Goal: Task Accomplishment & Management: Manage account settings

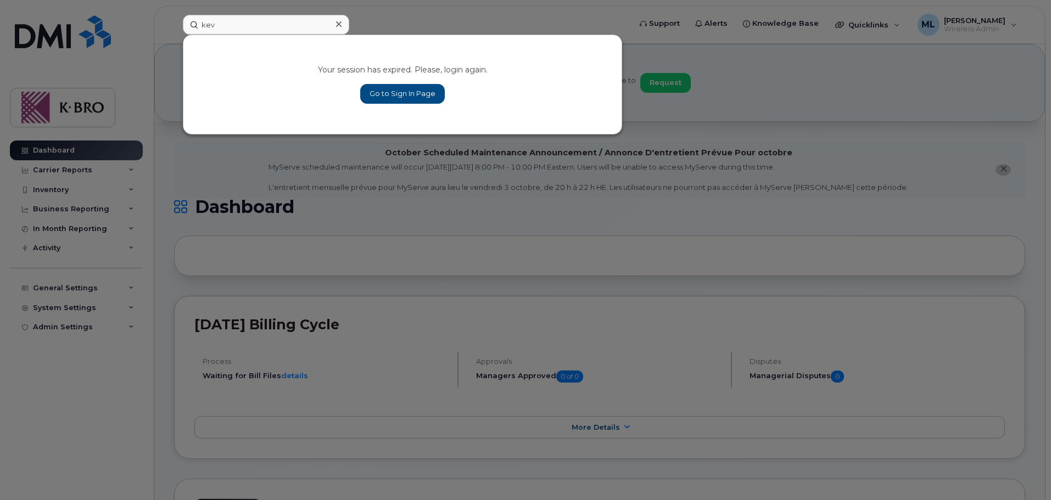
type input "kev"
click at [396, 91] on link "Go to Sign In Page" at bounding box center [402, 94] width 85 height 20
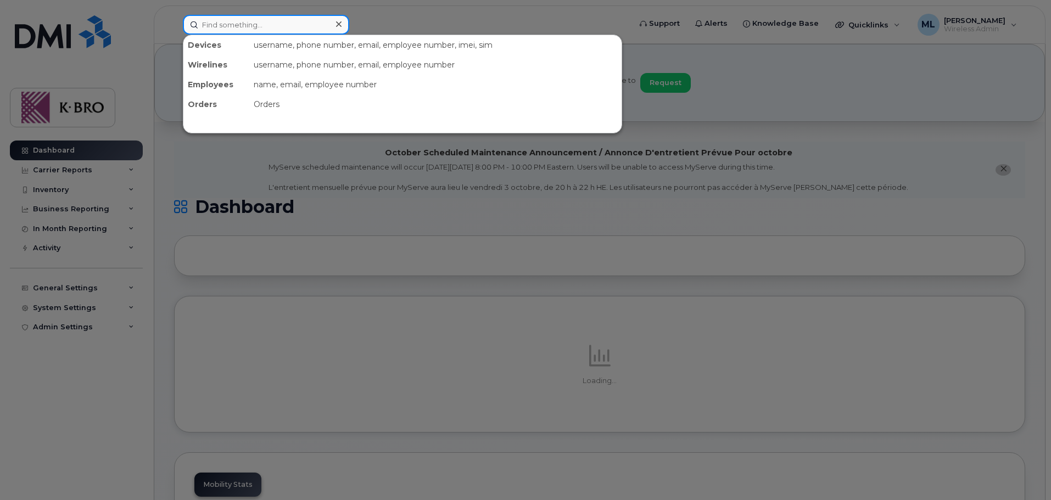
click at [211, 23] on input at bounding box center [266, 25] width 166 height 20
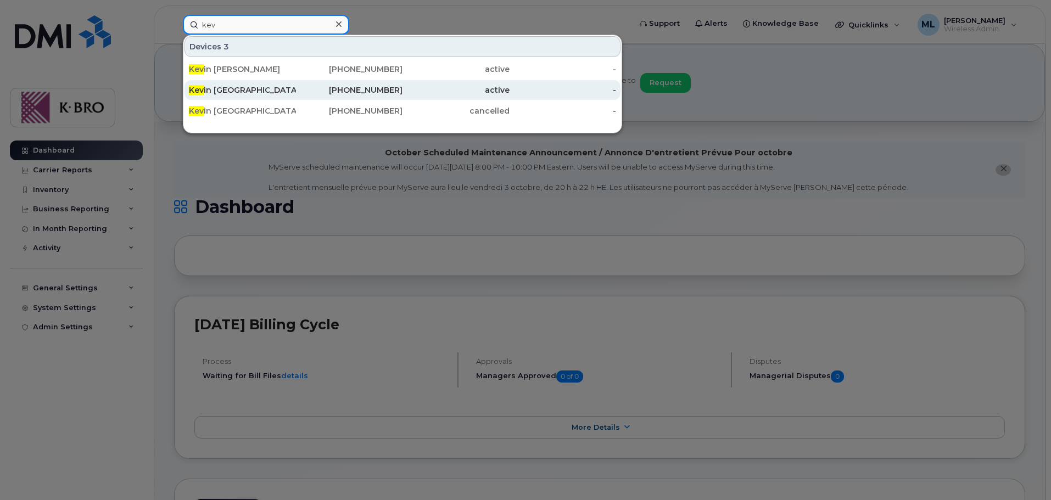
type input "kev"
click at [226, 92] on div "Kev in [GEOGRAPHIC_DATA]" at bounding box center [242, 90] width 107 height 11
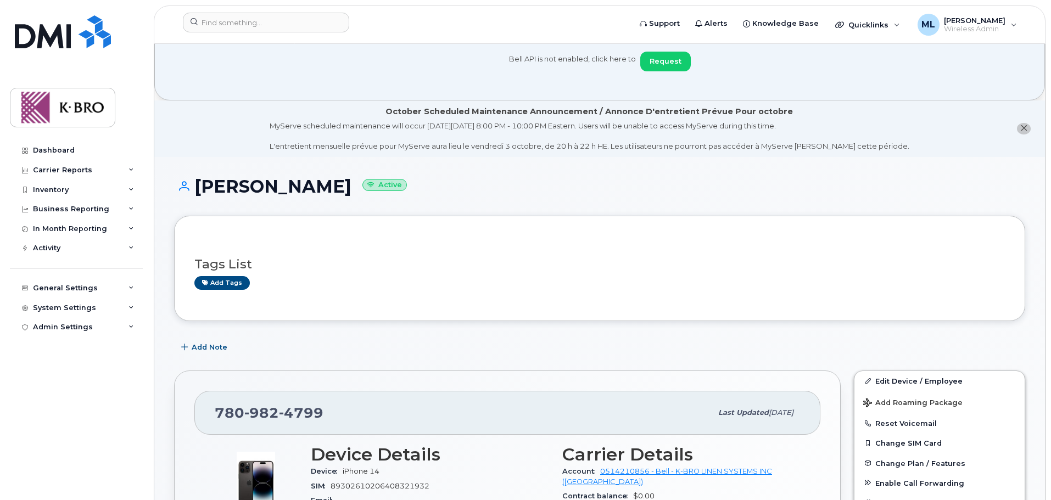
scroll to position [55, 0]
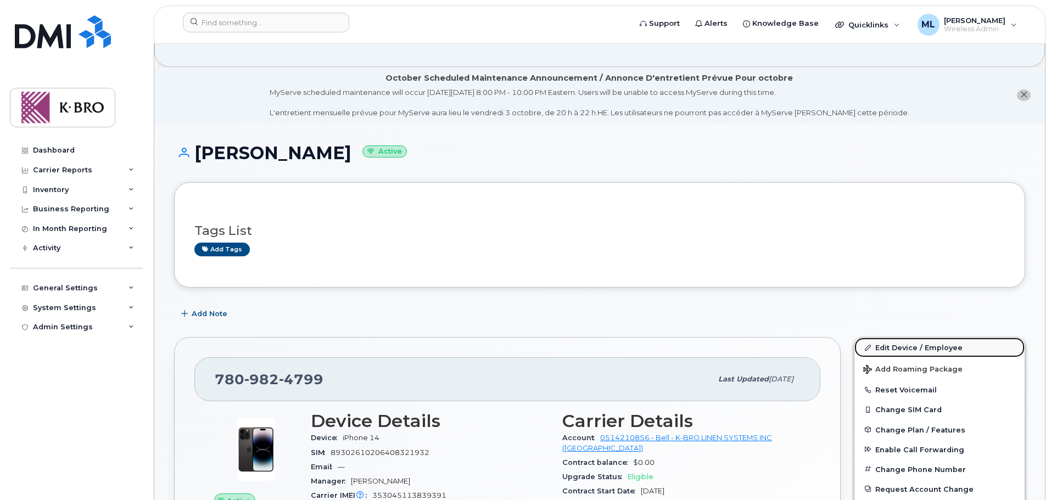
click at [923, 343] on link "Edit Device / Employee" at bounding box center [940, 348] width 170 height 20
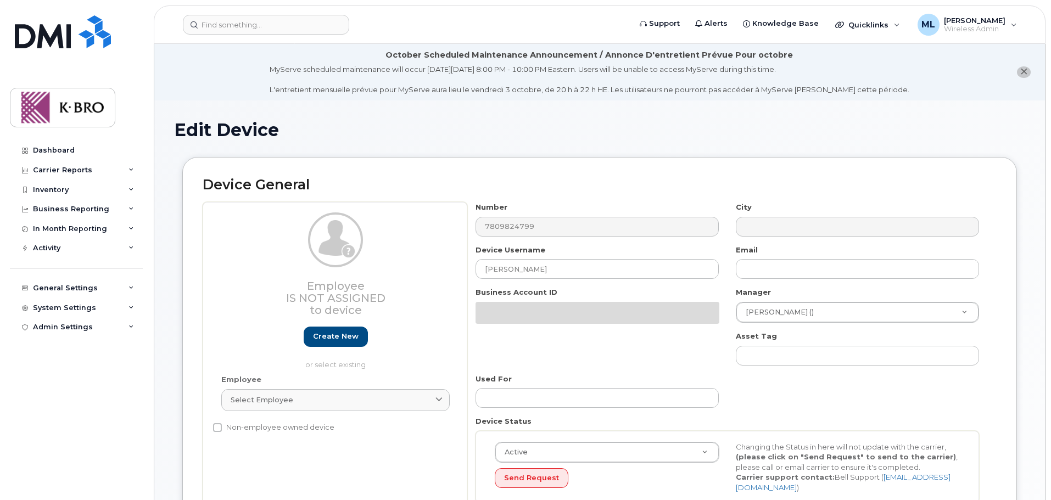
select select "4676906"
select select "4676911"
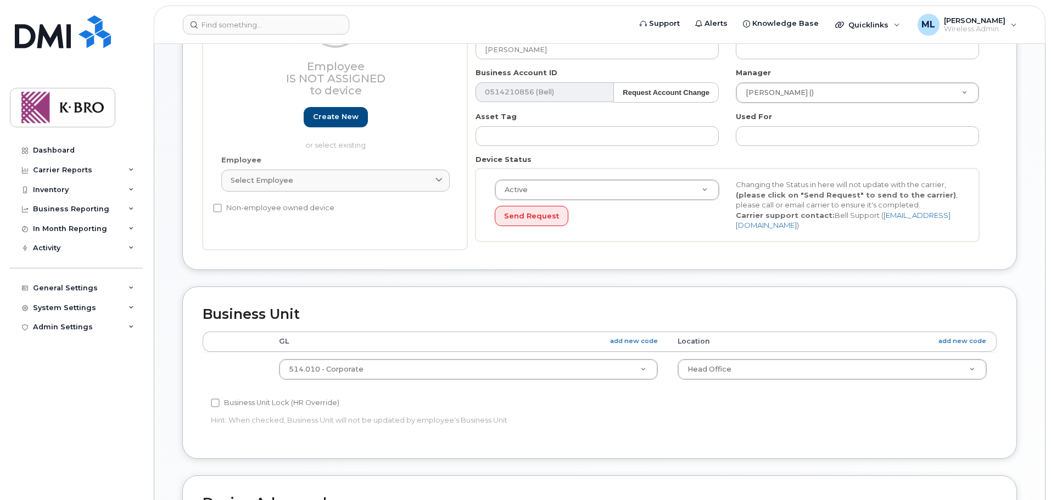
scroll to position [220, 0]
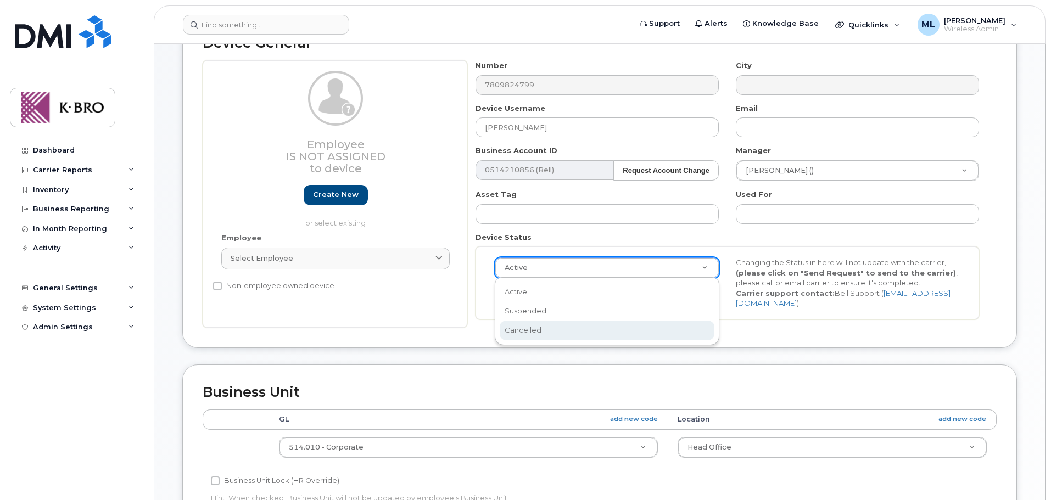
select select "cancelled"
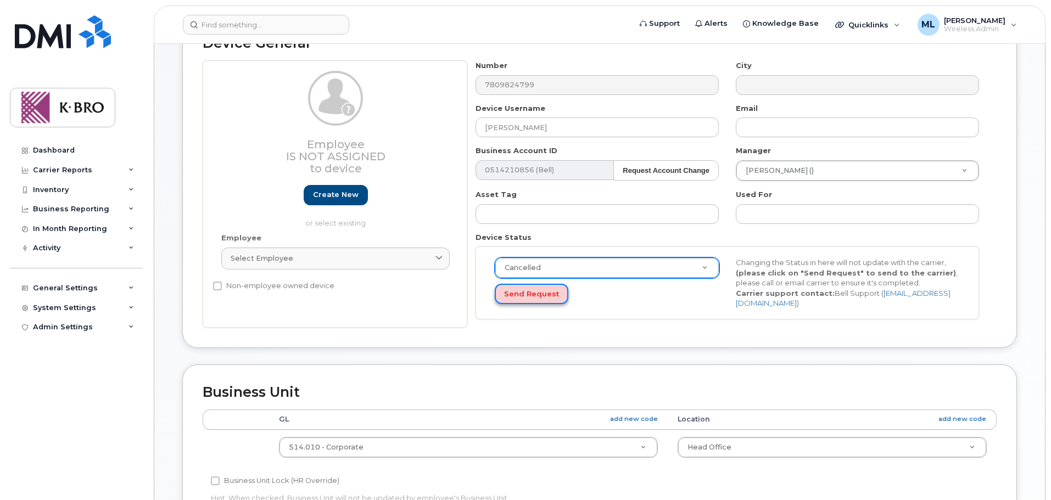
click at [515, 291] on button "Send Request" at bounding box center [532, 294] width 74 height 20
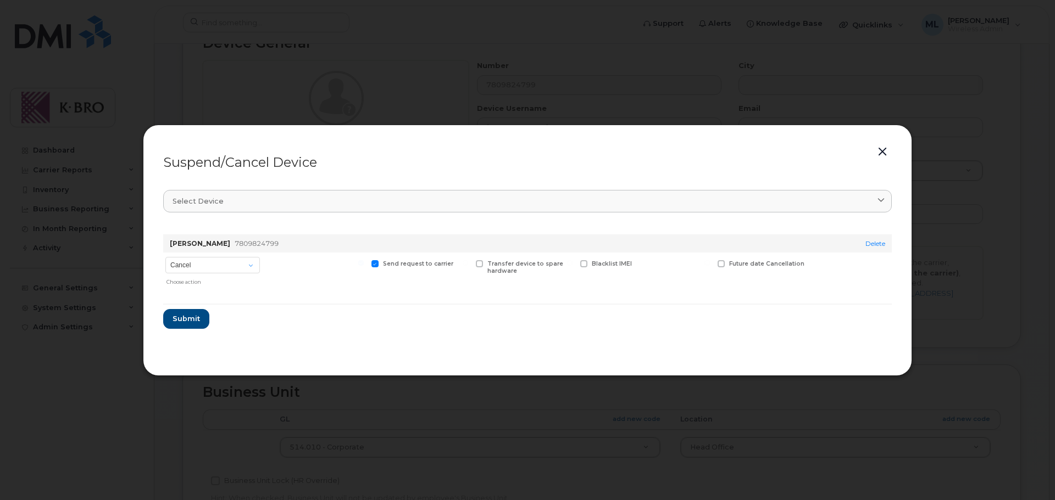
click at [583, 264] on span at bounding box center [583, 263] width 7 height 7
click at [572, 264] on input "Blacklist IMEI" at bounding box center [569, 262] width 5 height 5
checkbox input "true"
click at [232, 263] on select "Cancel Suspend - Extend Suspension Suspend - Reduced Rate Suspend - Full Rate S…" at bounding box center [212, 265] width 94 height 16
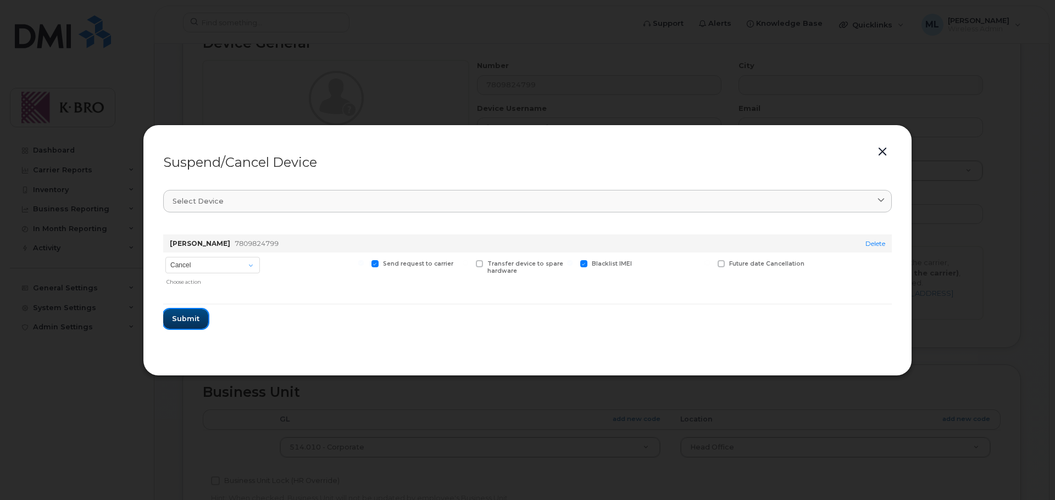
click at [189, 308] on form "Kevin Oscroft 7809824799 Delete Cancel Suspend - Extend Suspension Suspend - Re…" at bounding box center [527, 277] width 728 height 103
click at [185, 318] on span "Submit" at bounding box center [185, 319] width 27 height 10
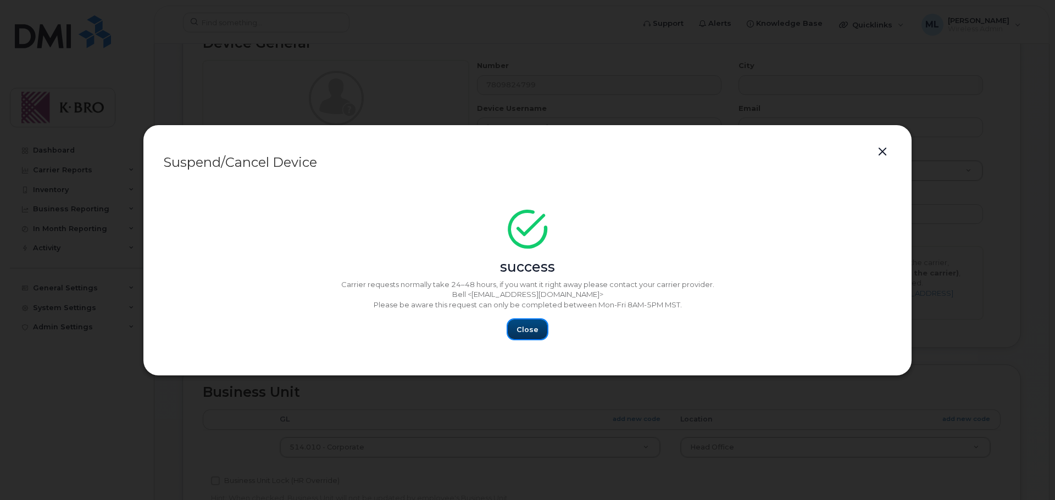
drag, startPoint x: 526, startPoint y: 332, endPoint x: 517, endPoint y: 328, distance: 9.4
click at [526, 332] on span "Close" at bounding box center [527, 330] width 22 height 10
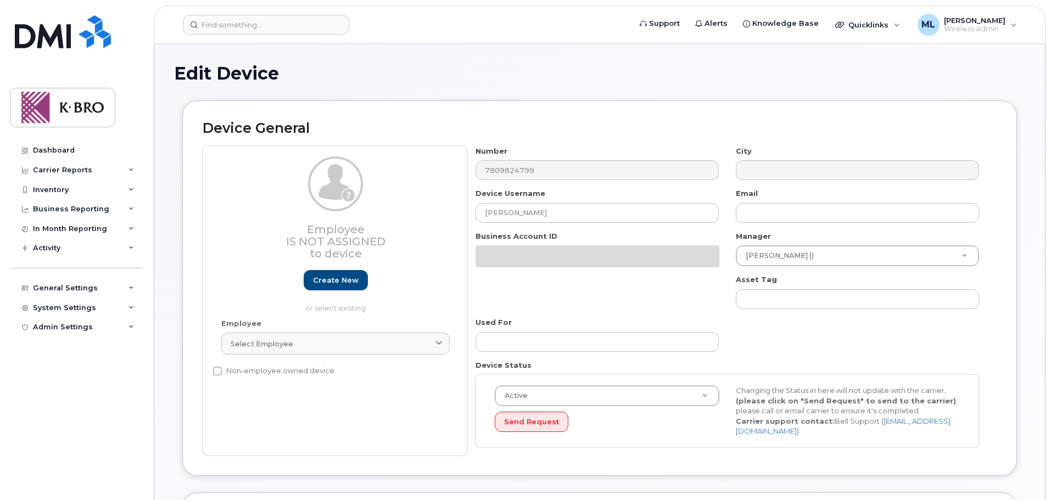
select select "4676906"
select select "4676911"
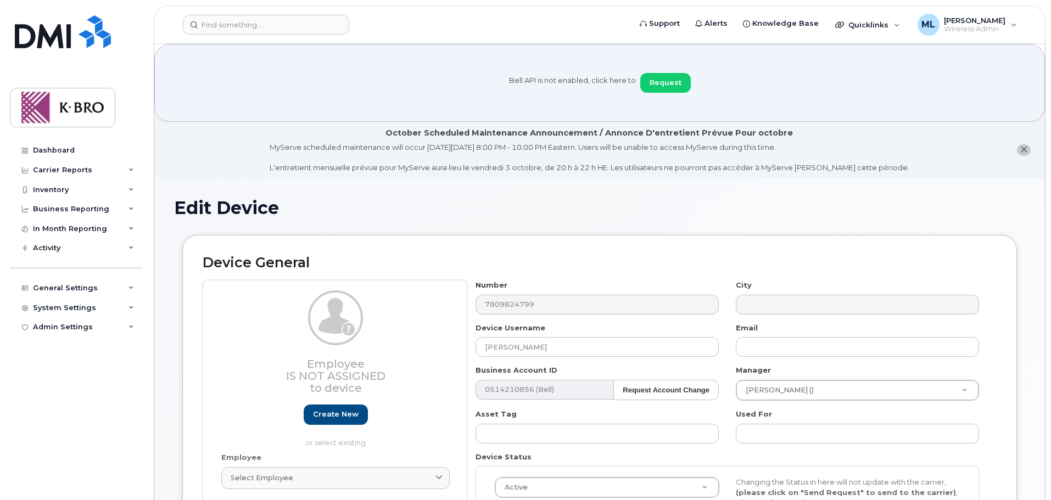
click at [1032, 152] on li "October Scheduled Maintenance Announcement / Annonce D'entretient Prévue Pour o…" at bounding box center [599, 150] width 891 height 57
click at [1024, 151] on icon "close notification" at bounding box center [1024, 149] width 7 height 7
